Goal: Task Accomplishment & Management: Complete application form

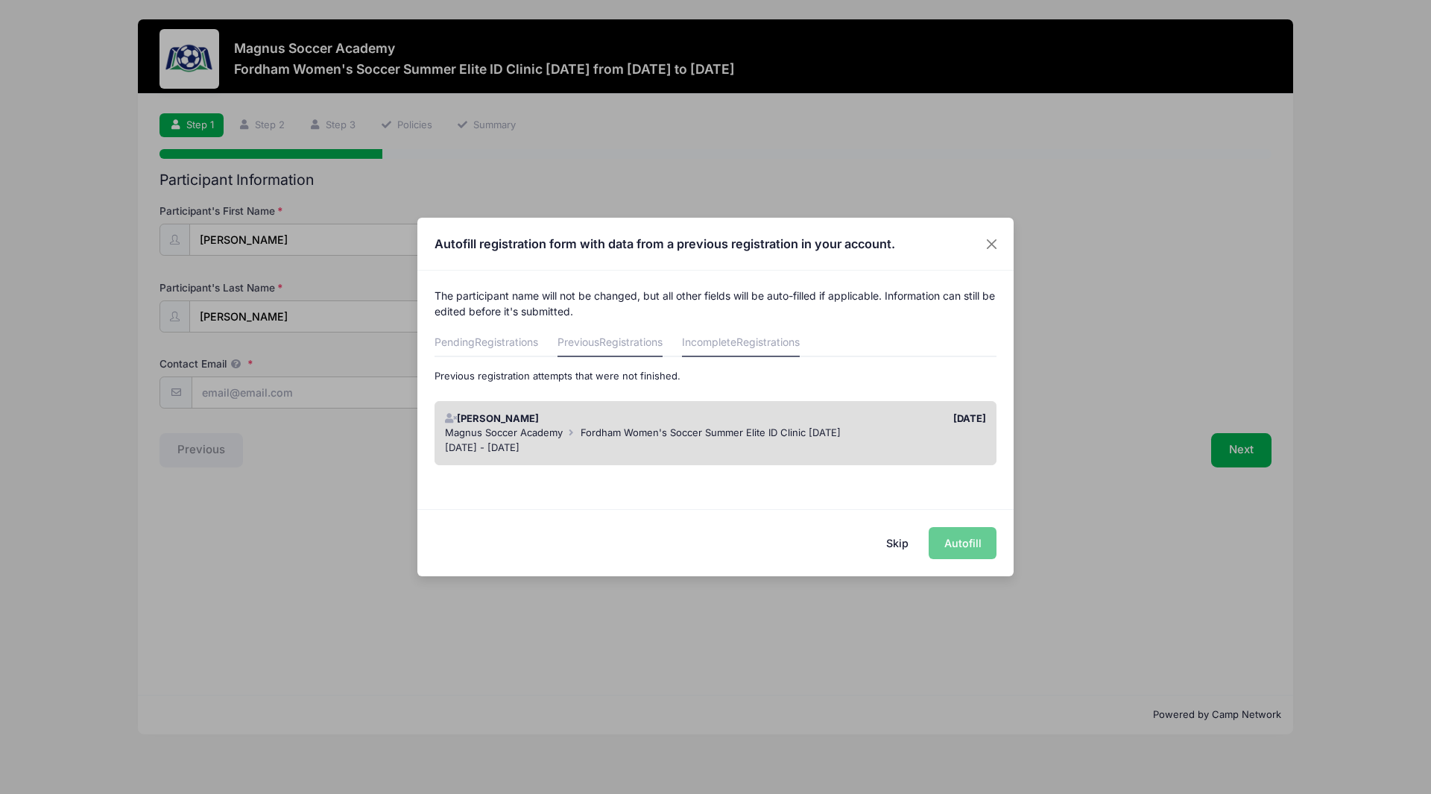
click at [600, 337] on link "Previous Registrations" at bounding box center [609, 343] width 105 height 27
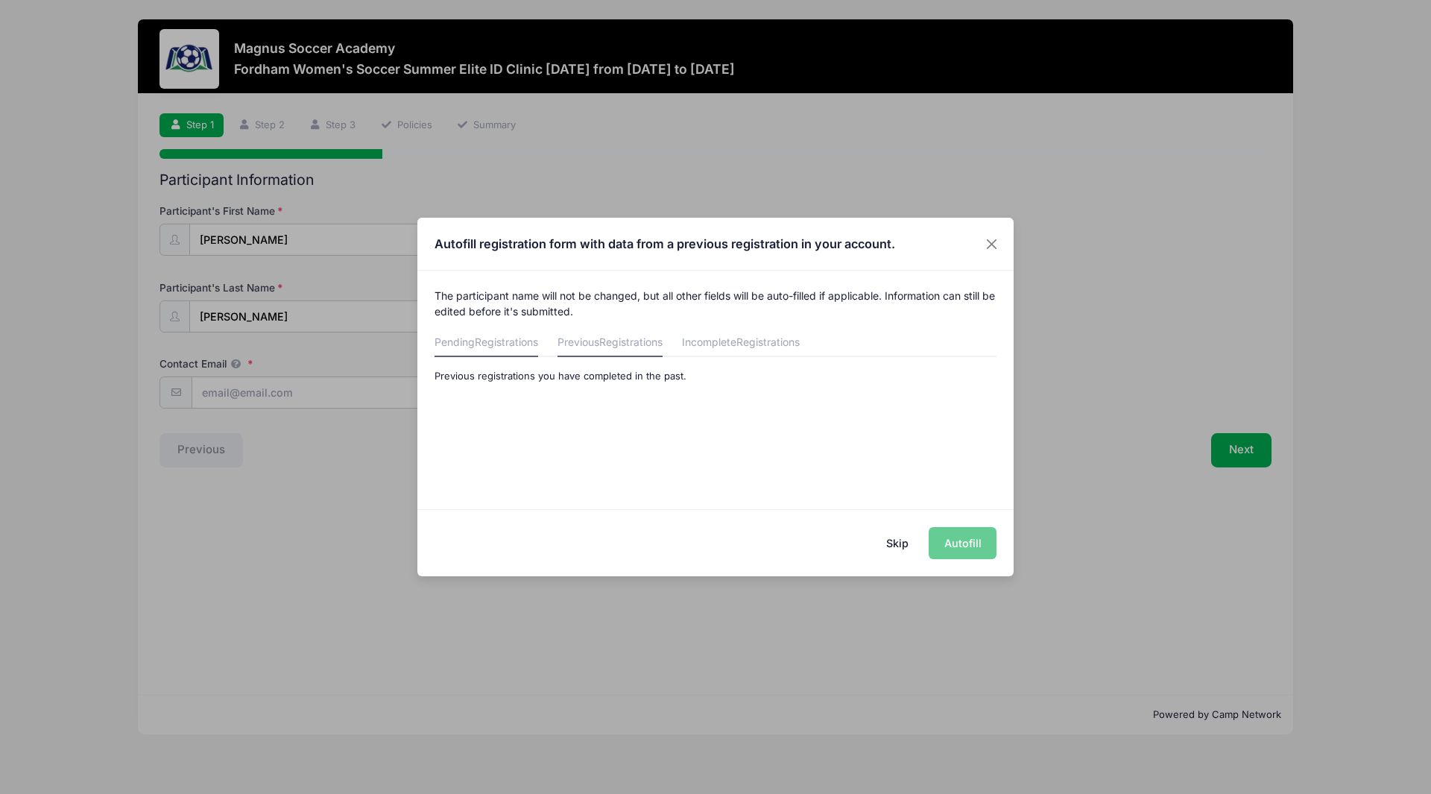
click at [525, 342] on span "Registrations" at bounding box center [506, 341] width 63 height 13
click at [731, 344] on link "Incomplete Registrations" at bounding box center [741, 343] width 118 height 27
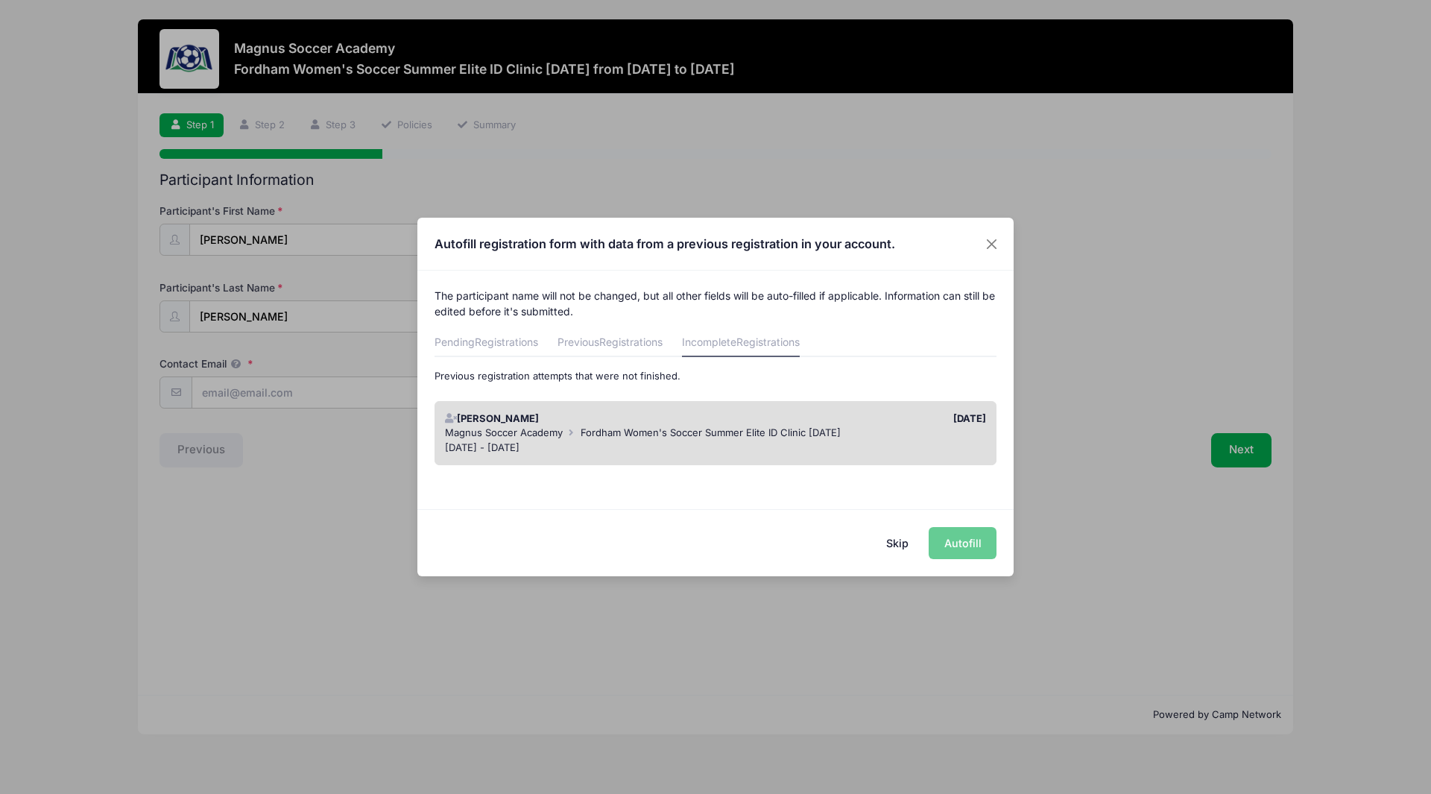
click at [902, 544] on button "Skip" at bounding box center [897, 543] width 53 height 32
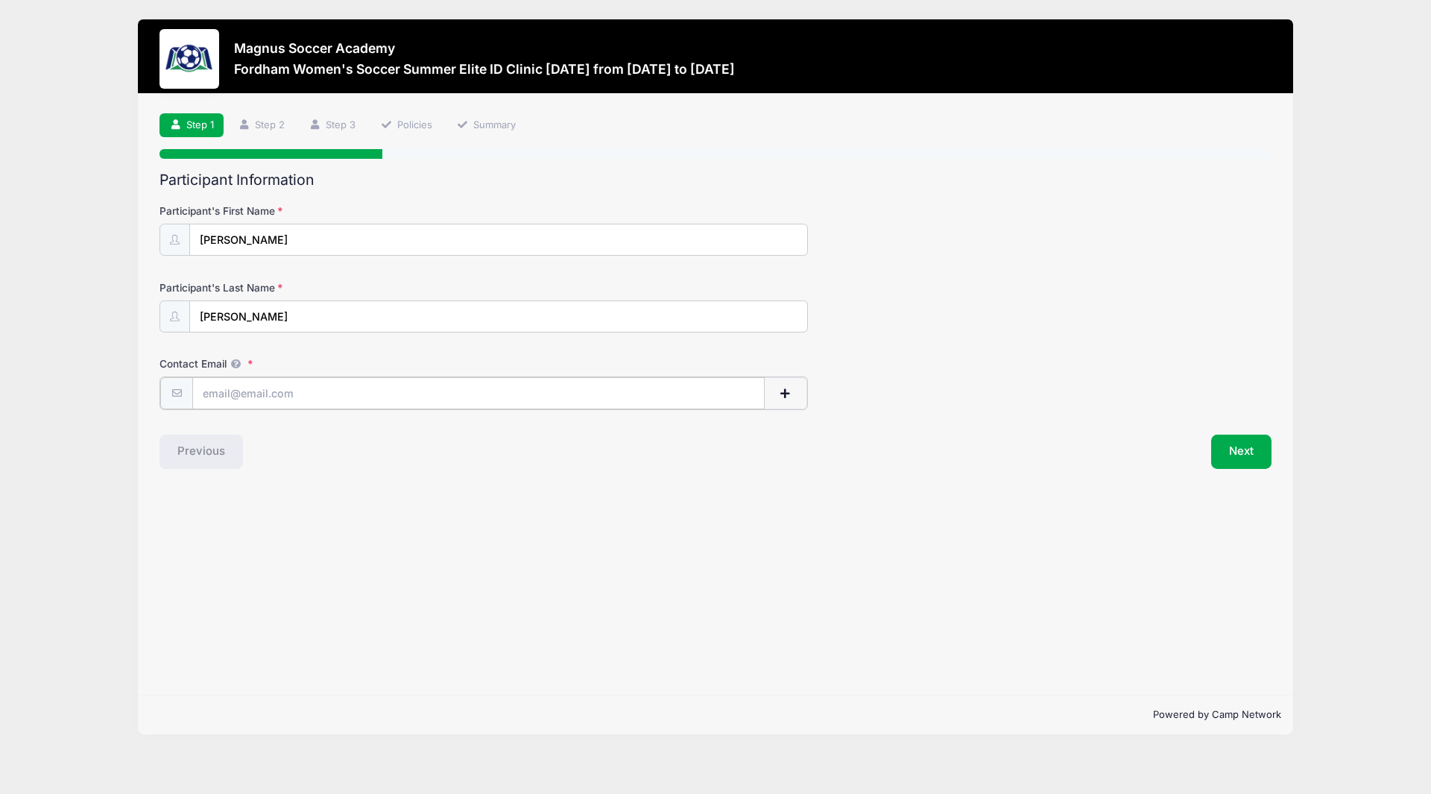
click at [365, 393] on input "Contact Email" at bounding box center [478, 393] width 572 height 32
type input "[EMAIL_ADDRESS][DOMAIN_NAME]"
click at [1227, 458] on button "Next" at bounding box center [1241, 450] width 60 height 34
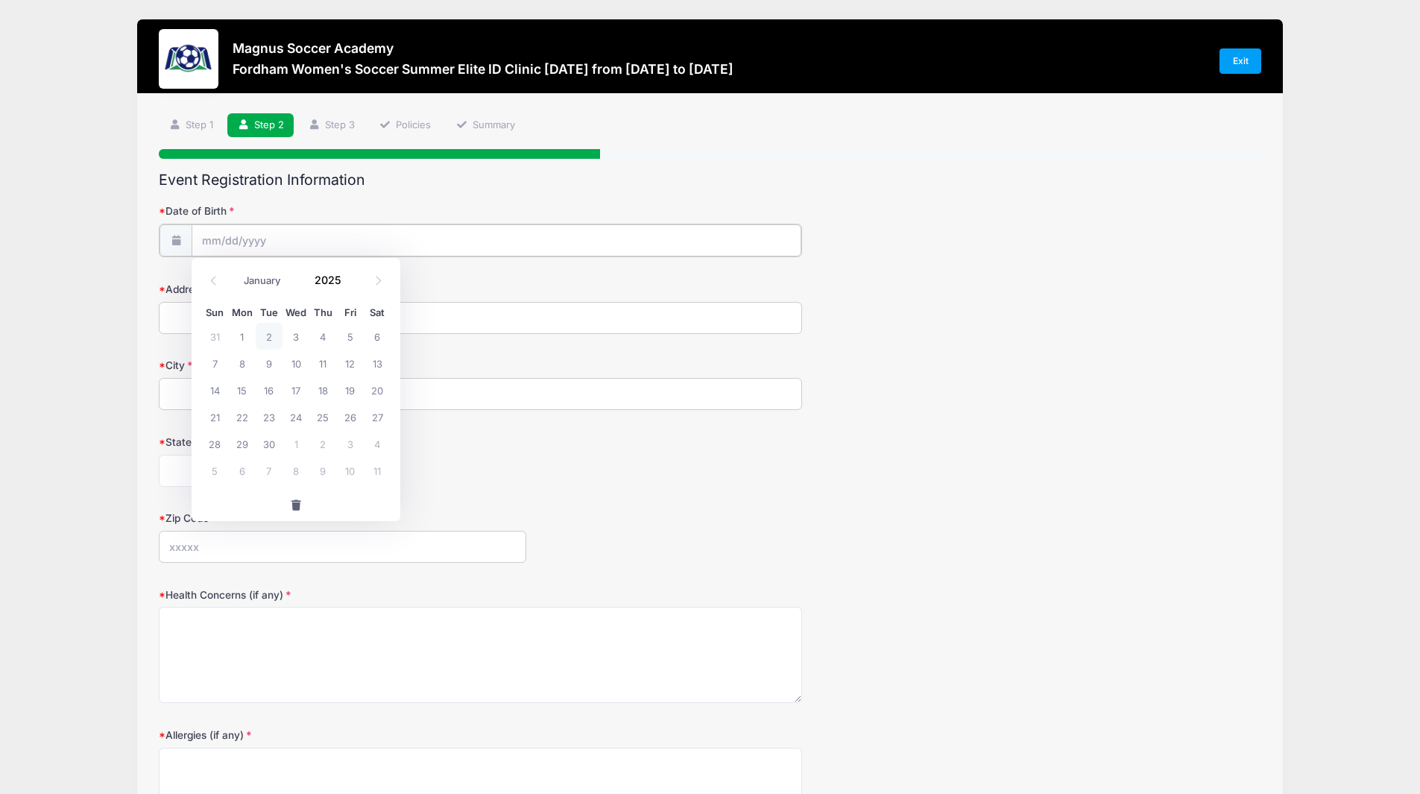
click at [625, 242] on input "Date of Birth" at bounding box center [497, 240] width 610 height 32
click at [221, 292] on span at bounding box center [213, 280] width 25 height 25
select select "5"
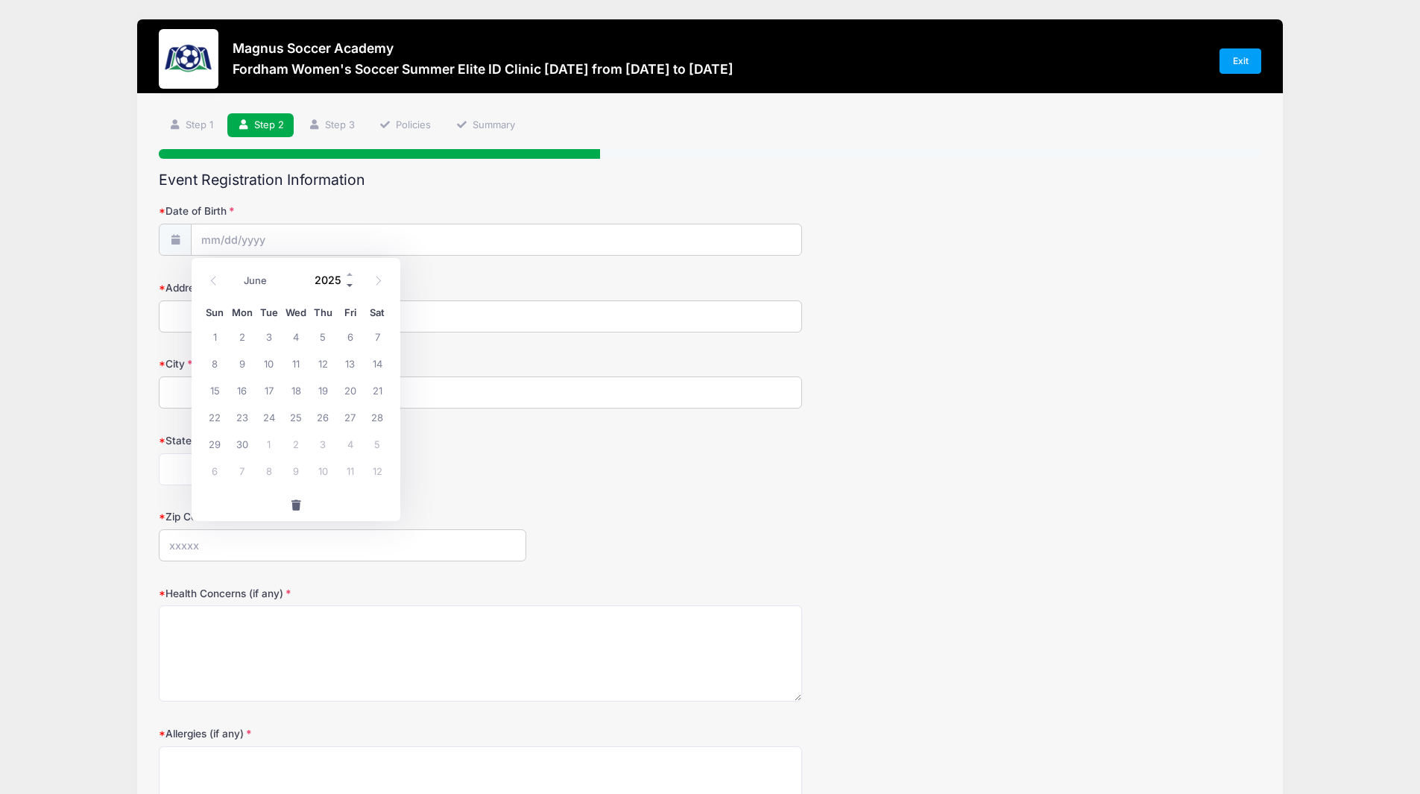
click at [347, 282] on span at bounding box center [350, 284] width 10 height 11
click at [349, 286] on span at bounding box center [350, 284] width 10 height 11
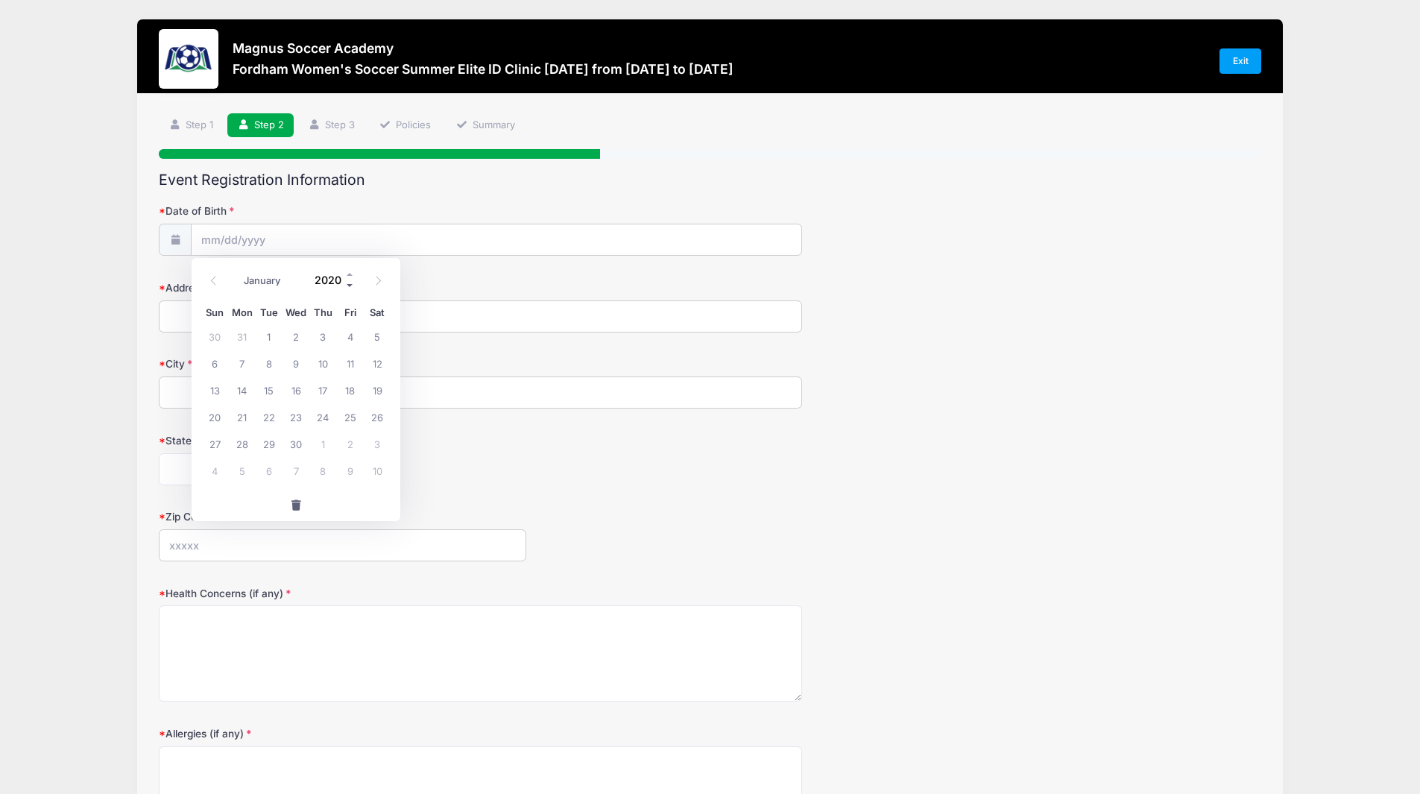
click at [349, 286] on span at bounding box center [350, 284] width 10 height 11
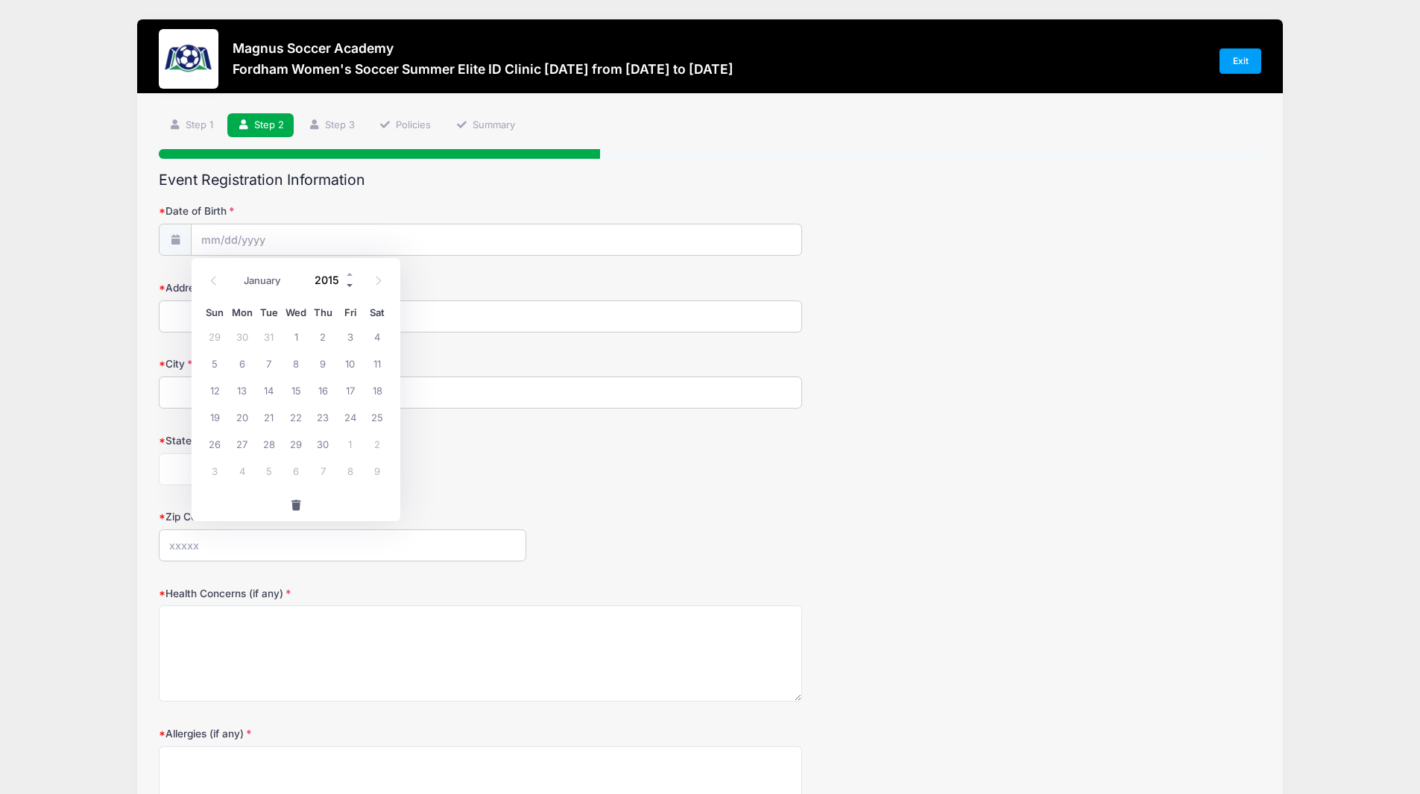
click at [349, 286] on span at bounding box center [350, 284] width 10 height 11
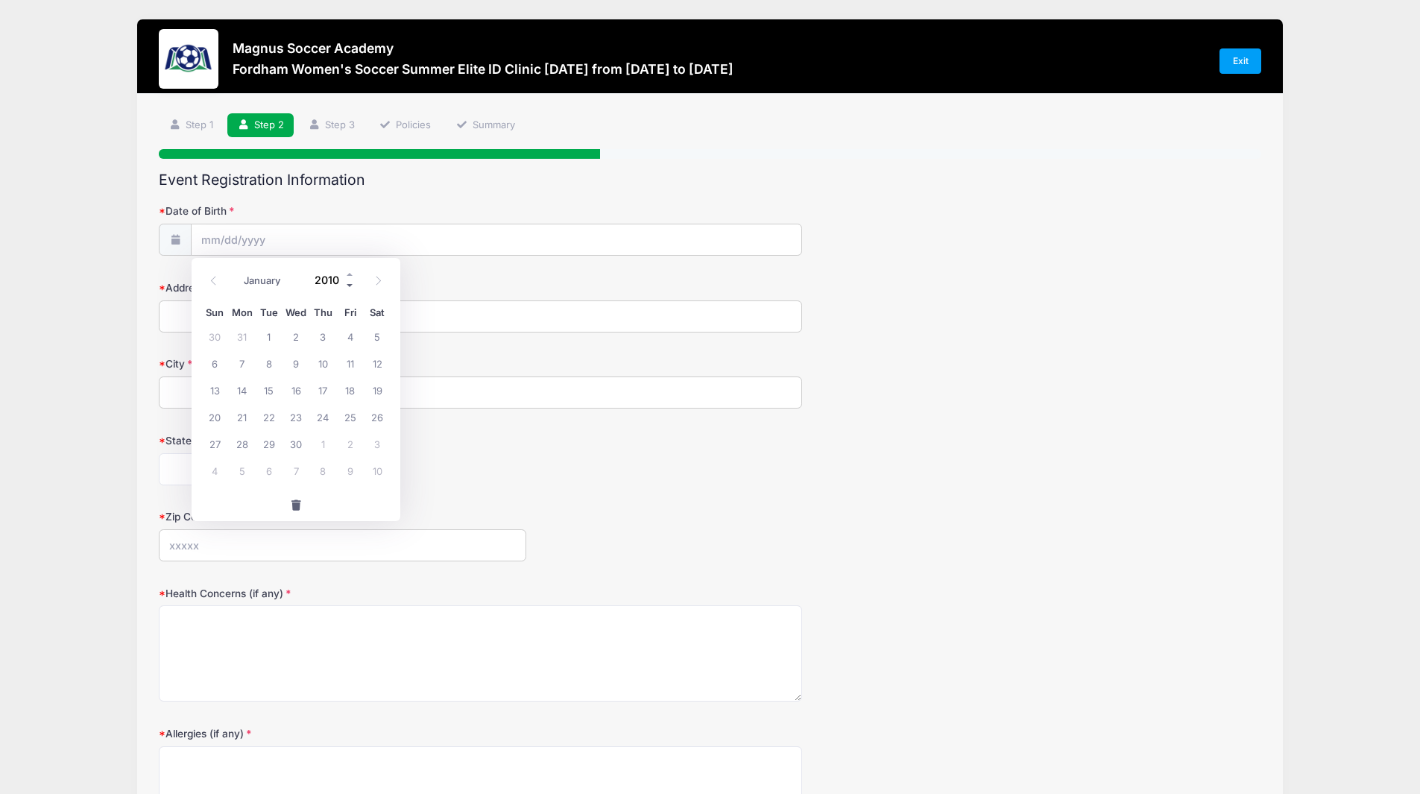
click at [349, 286] on span at bounding box center [350, 284] width 10 height 11
type input "2008"
click at [380, 287] on span at bounding box center [378, 280] width 25 height 25
click at [382, 287] on span at bounding box center [378, 280] width 25 height 25
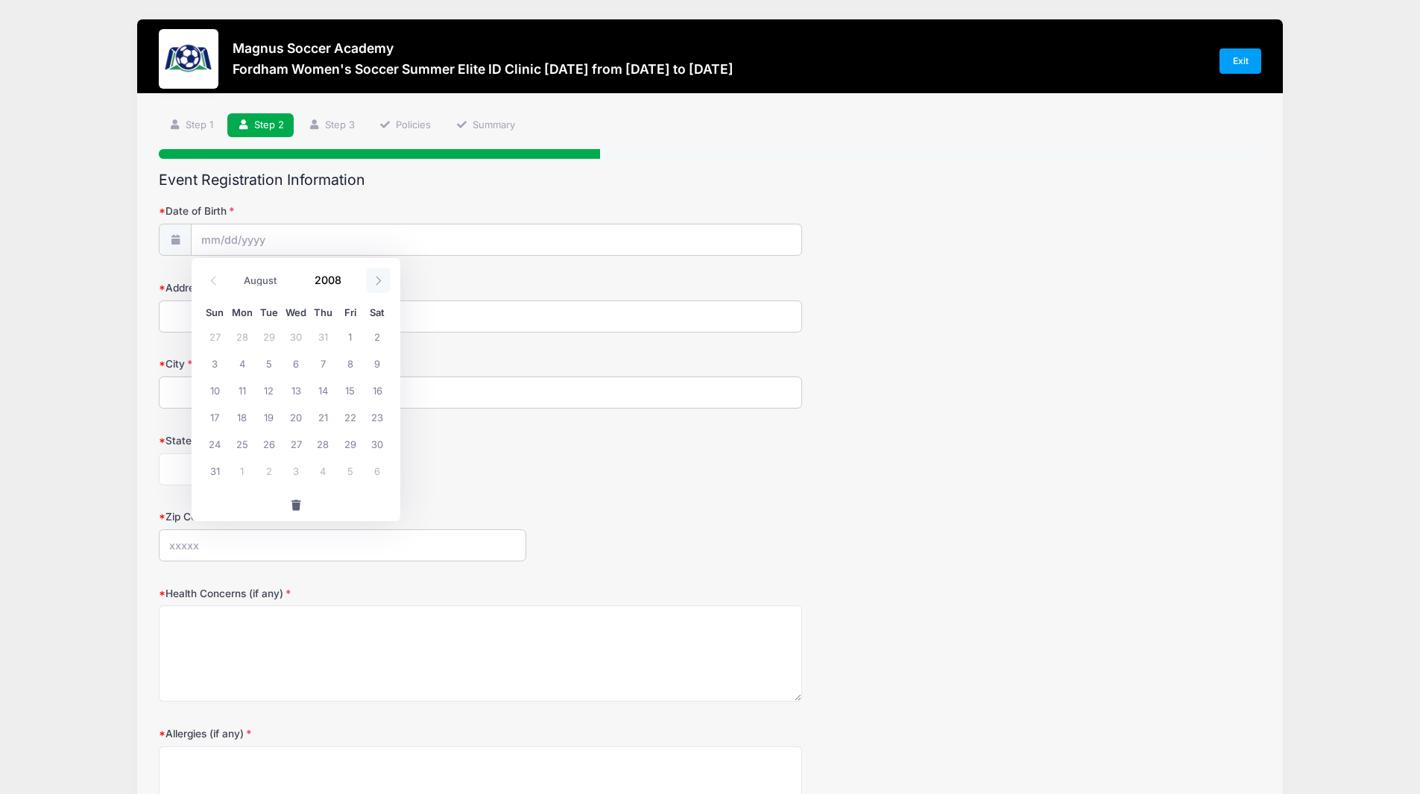
click at [382, 287] on span at bounding box center [378, 280] width 25 height 25
click at [384, 288] on span at bounding box center [378, 280] width 25 height 25
select select "9"
click at [241, 421] on span "20" at bounding box center [242, 416] width 27 height 27
type input "[DATE]"
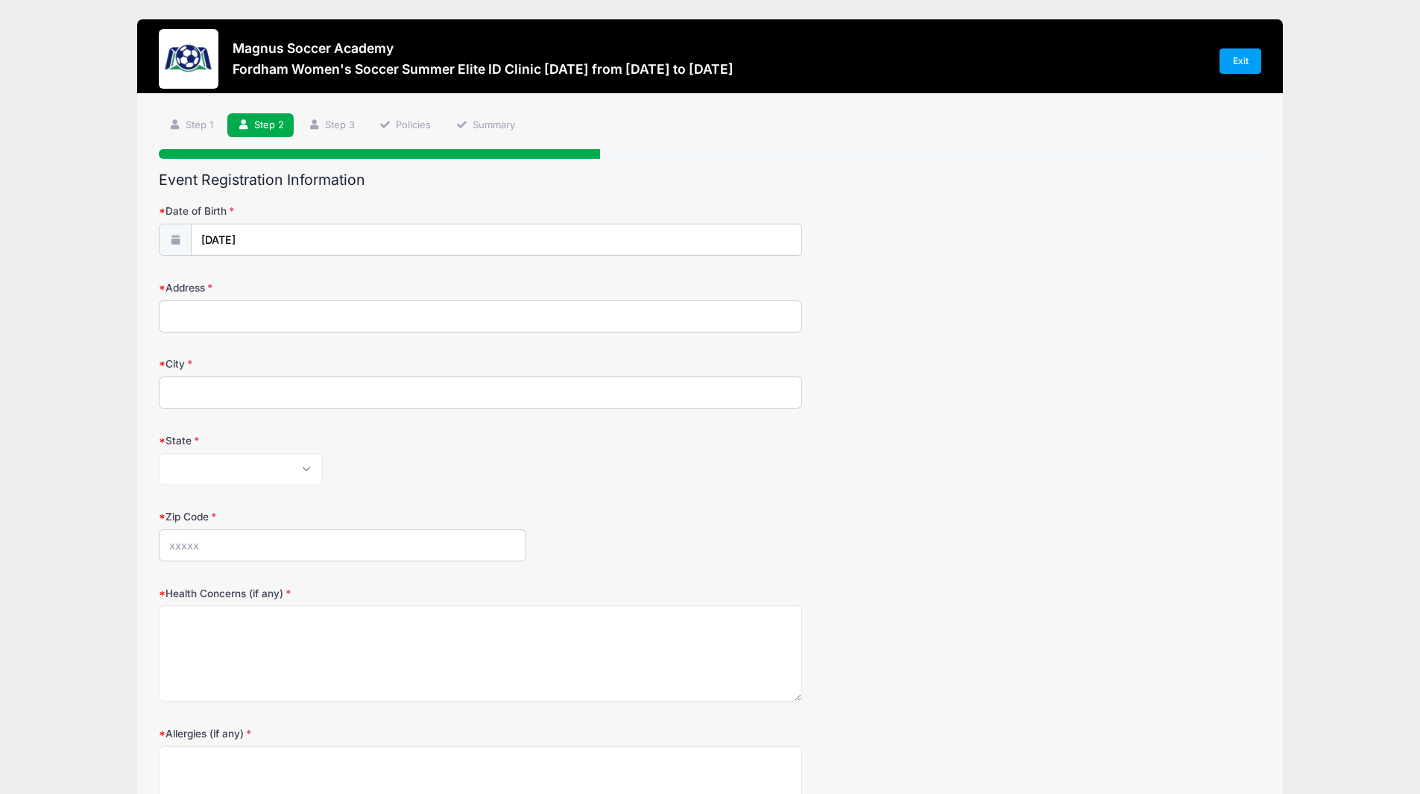
click at [294, 329] on input "Address" at bounding box center [480, 316] width 643 height 32
type input "[STREET_ADDRESS]"
type input "Somerville"
select select "MA"
type input "02143"
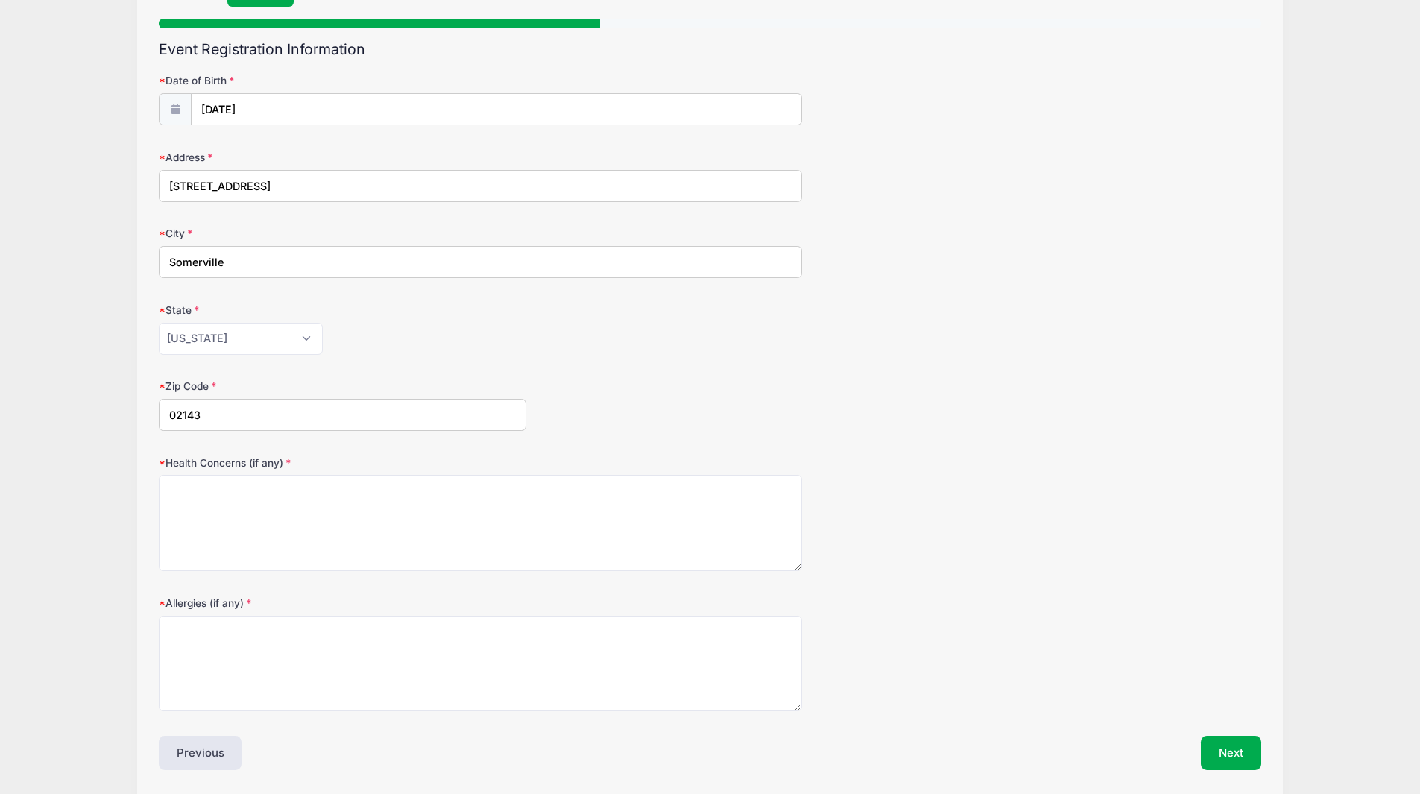
scroll to position [185, 0]
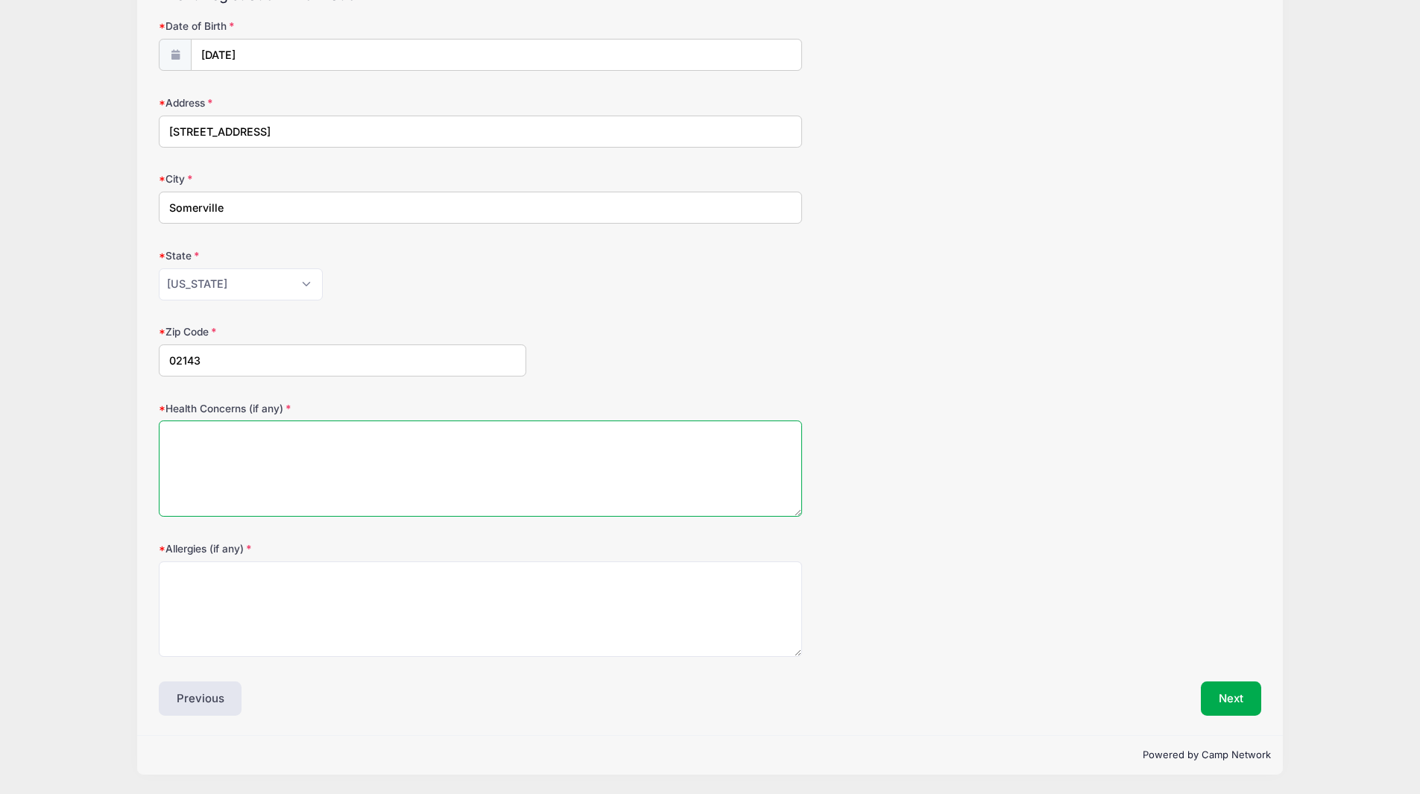
click at [355, 459] on textarea "Health Concerns (if any)" at bounding box center [480, 468] width 643 height 96
type textarea "[DEMOGRAPHIC_DATA]"
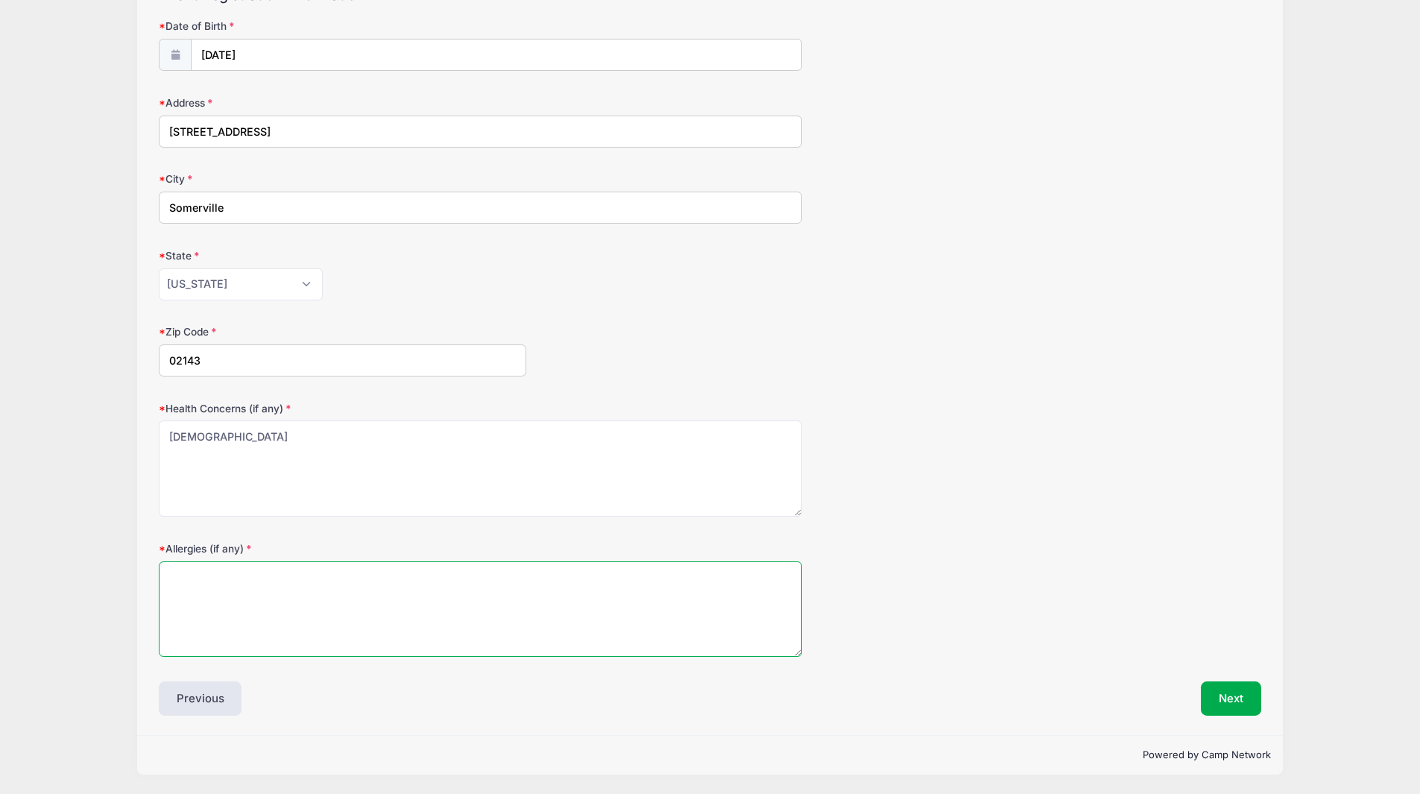
click at [290, 571] on textarea "Allergies (if any)" at bounding box center [480, 609] width 643 height 96
type textarea "Shellfish"
click at [1225, 704] on button "Next" at bounding box center [1231, 698] width 60 height 34
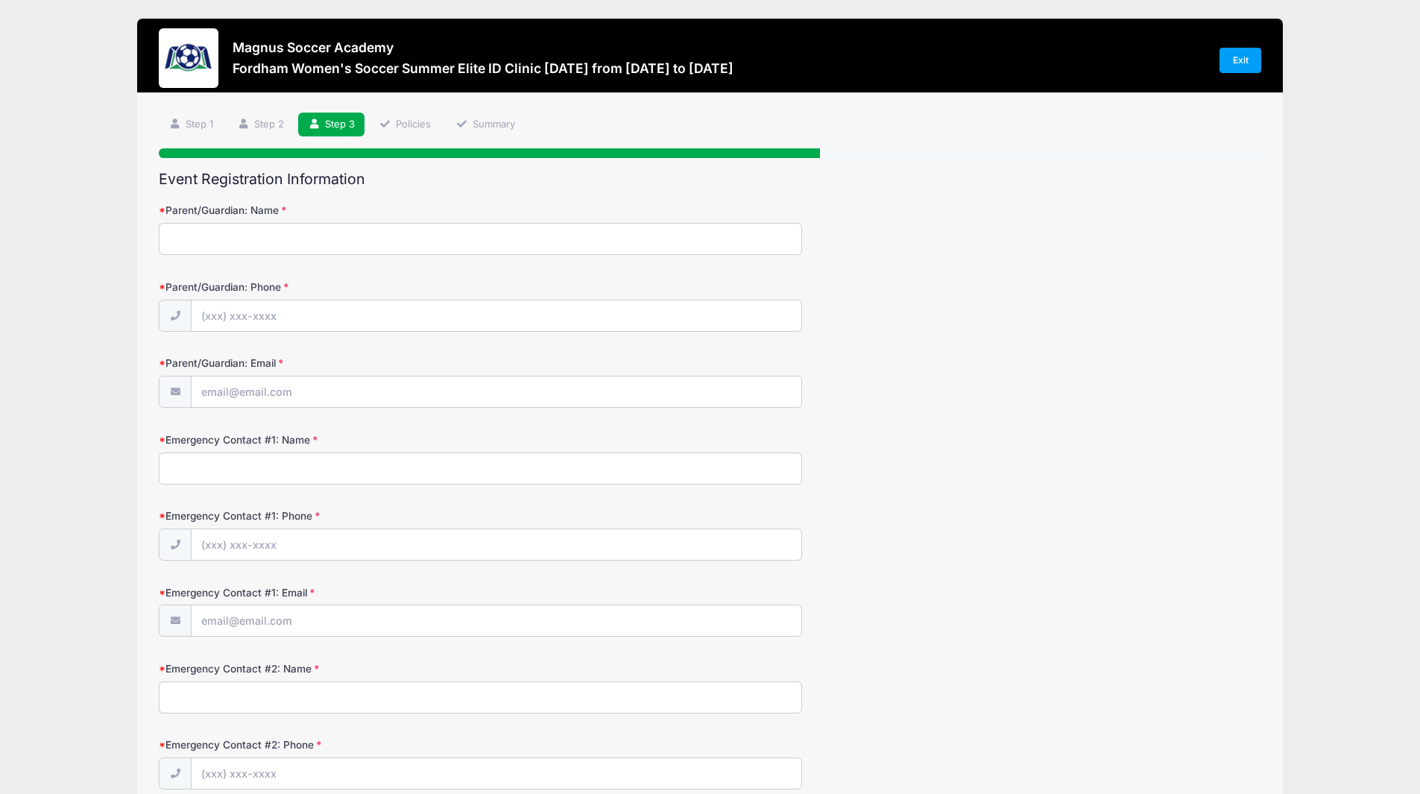
scroll to position [0, 0]
click at [362, 244] on input "Parent/Guardian: Name" at bounding box center [480, 240] width 643 height 32
type input "[PERSON_NAME]"
click at [344, 309] on input "Parent/Guardian: Phone" at bounding box center [497, 317] width 610 height 32
type input "[PHONE_NUMBER]"
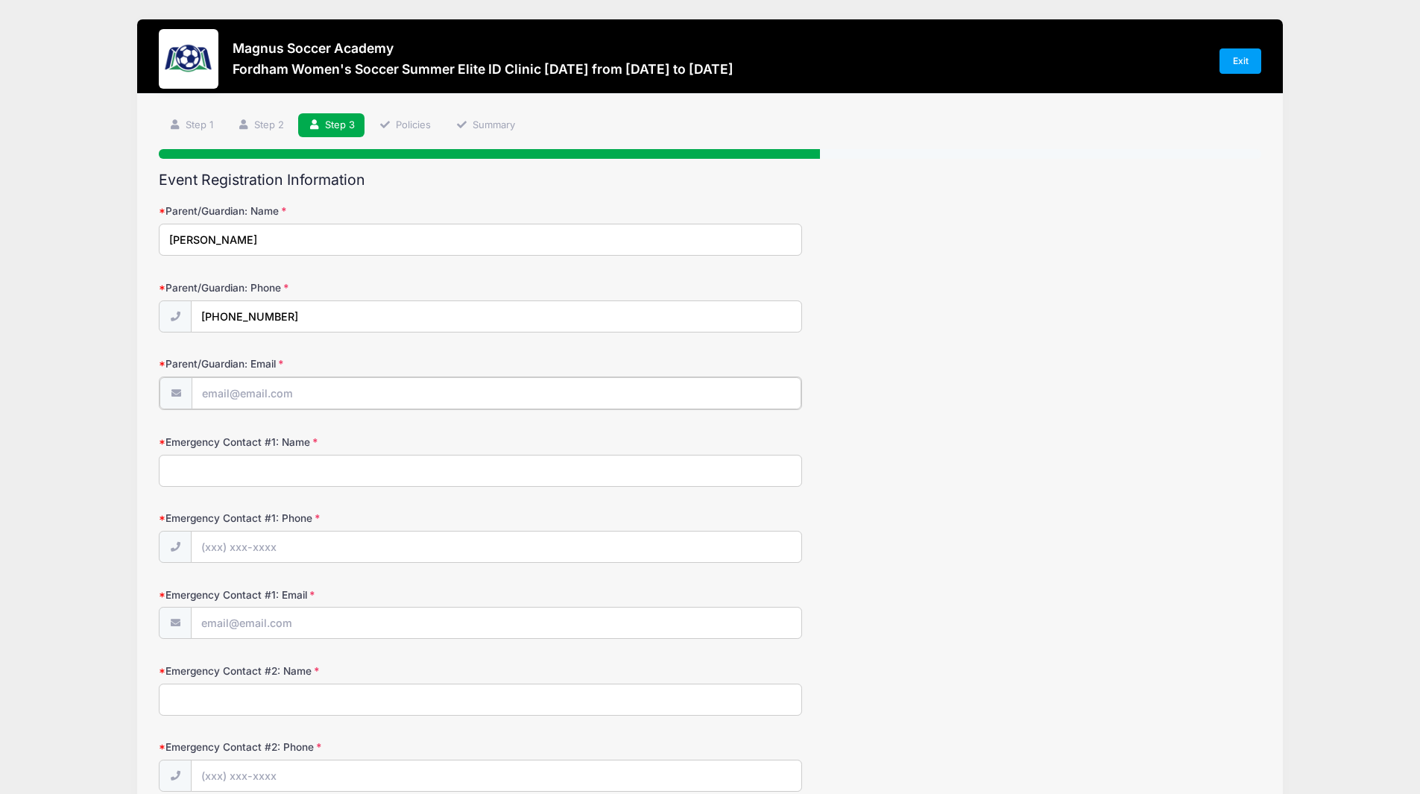
click at [320, 396] on input "Parent/Guardian: Email" at bounding box center [497, 393] width 610 height 32
type input "[PERSON_NAME][EMAIL_ADDRESS][DOMAIN_NAME]"
click at [449, 478] on input "Emergency Contact #1: Name" at bounding box center [480, 469] width 643 height 32
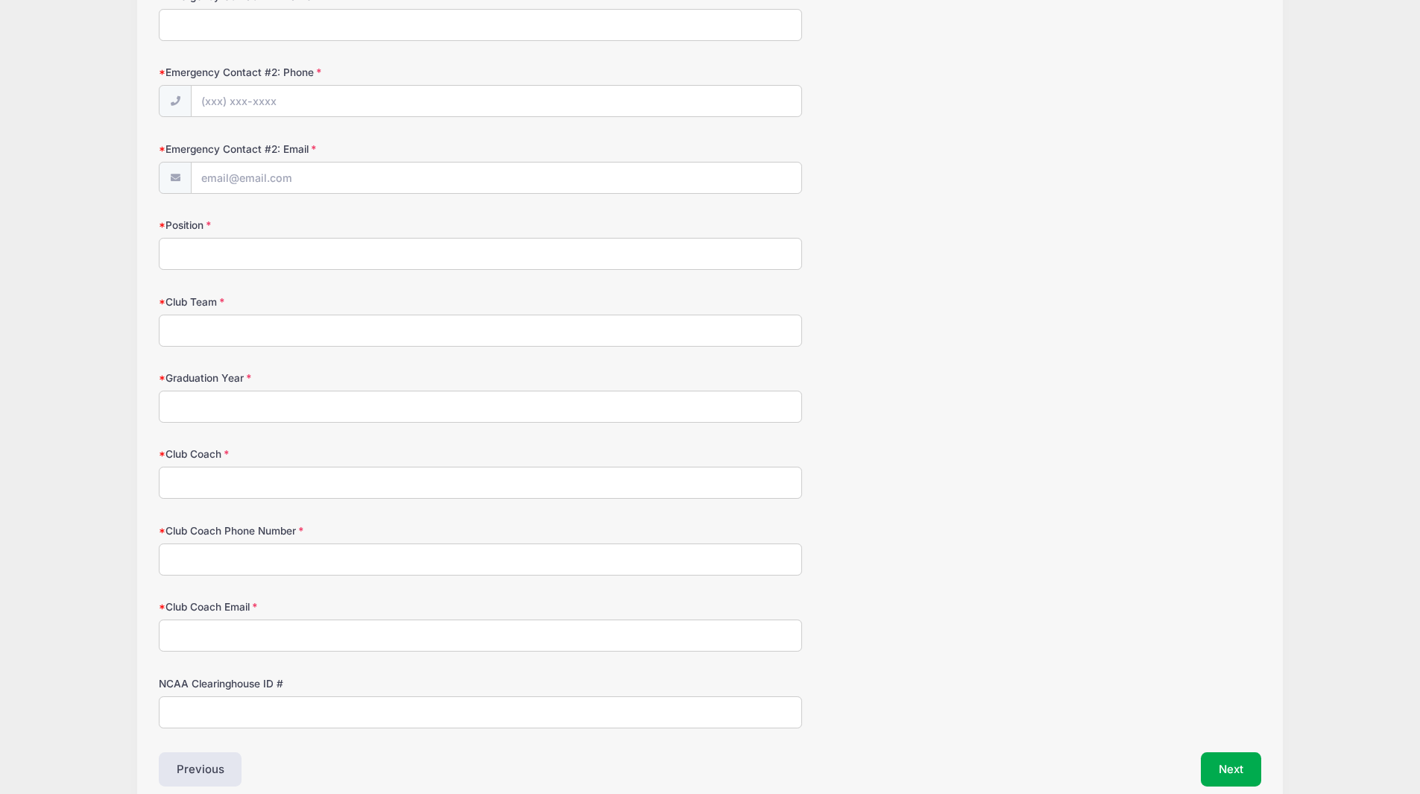
scroll to position [674, 0]
click at [354, 263] on input "Position" at bounding box center [480, 253] width 643 height 32
type input "Goalkeeper"
click at [319, 329] on input "Club Team" at bounding box center [480, 330] width 643 height 32
type input "New England Surf 2007/2008 State Sky"
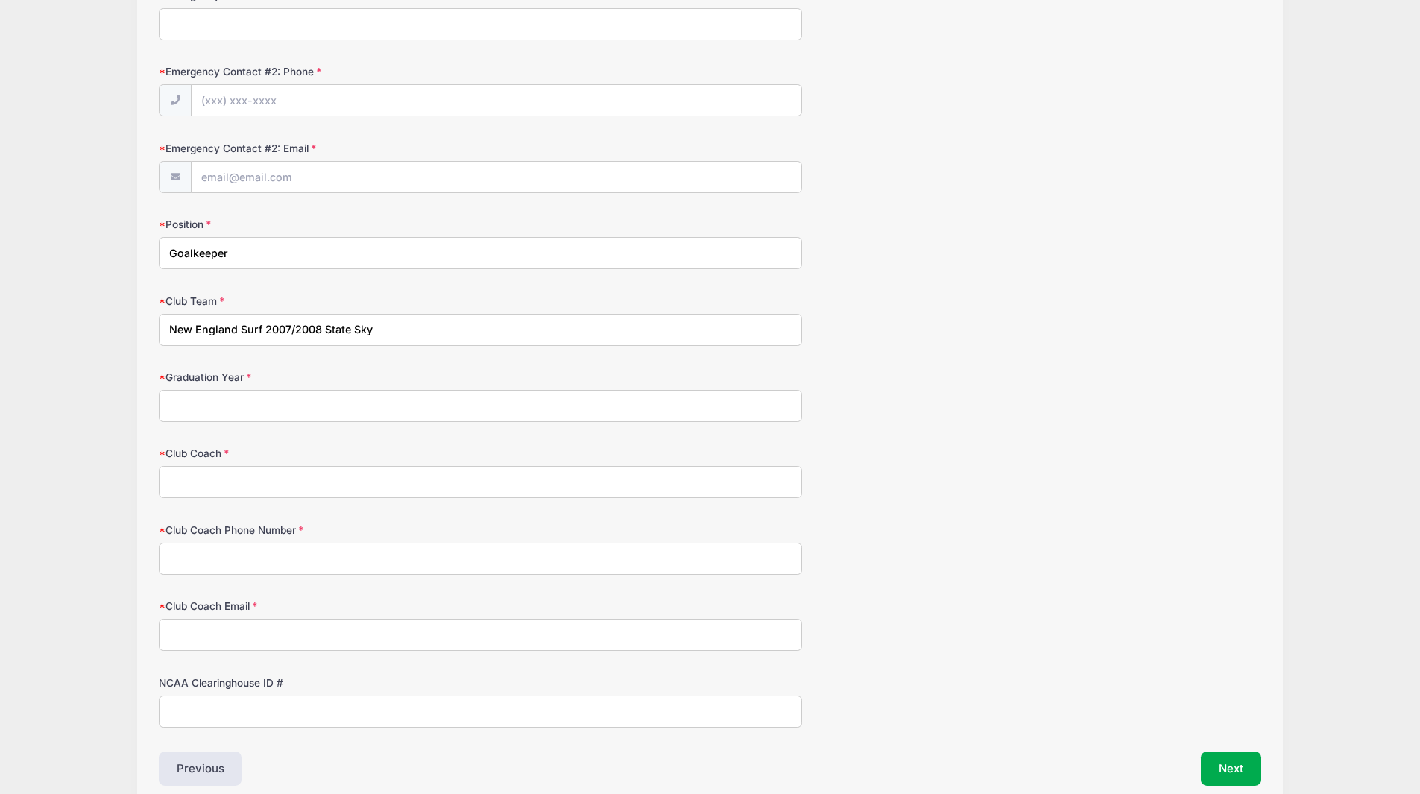
click at [303, 399] on input "Graduation Year" at bounding box center [480, 406] width 643 height 32
type input "2027"
click at [293, 478] on input "Club Coach" at bounding box center [480, 482] width 643 height 32
type input "[PERSON_NAME]"
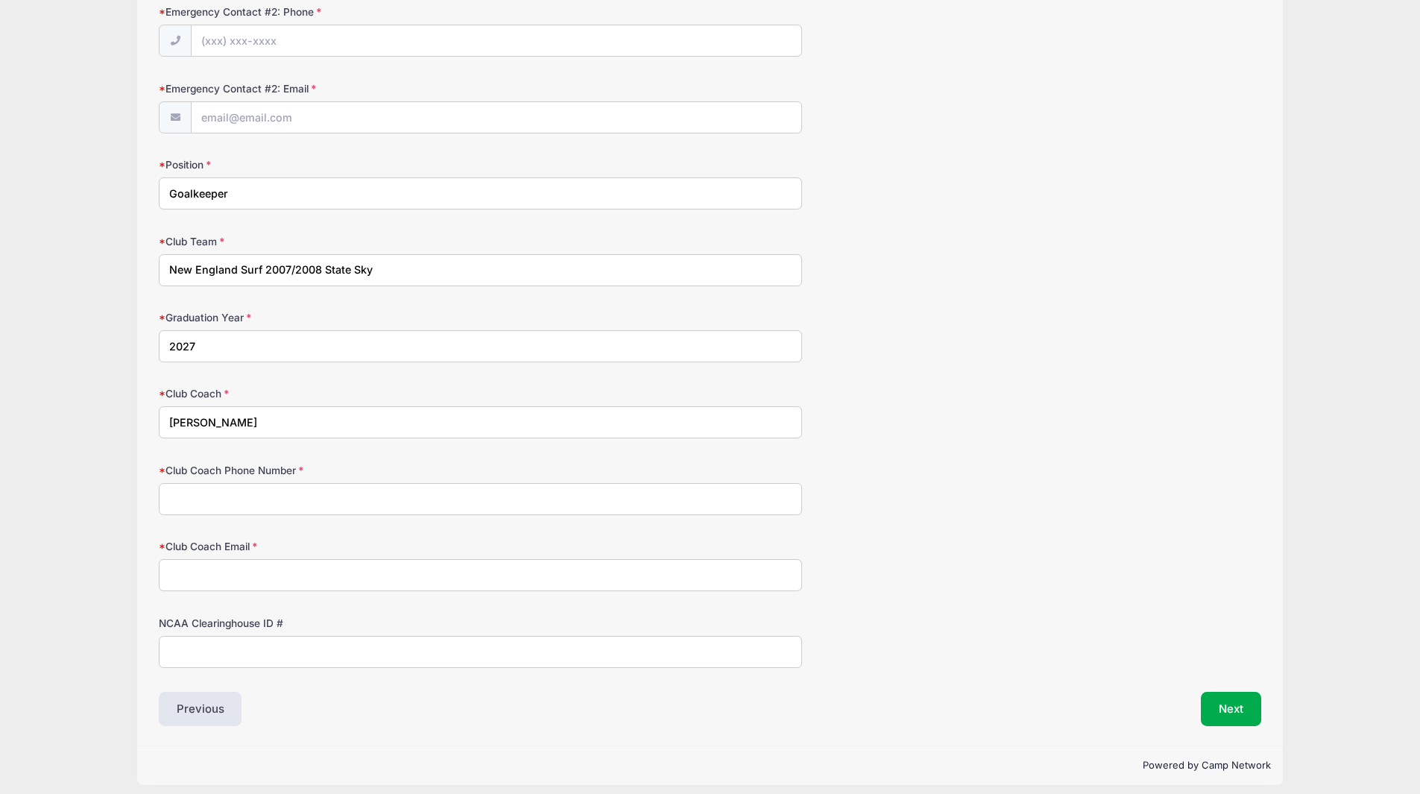
scroll to position [735, 0]
click at [193, 423] on input "[PERSON_NAME]" at bounding box center [480, 421] width 643 height 32
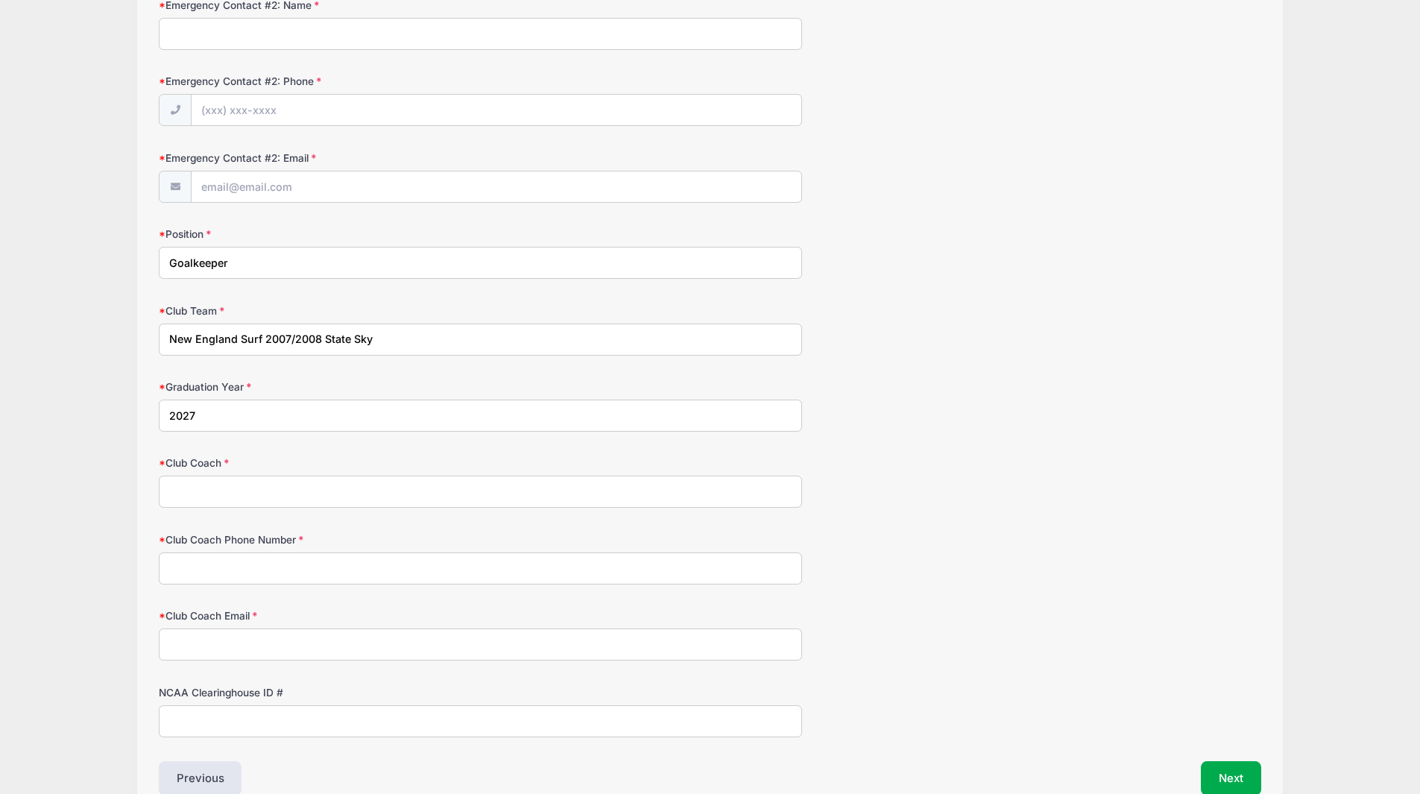
scroll to position [564, 0]
